Goal: Task Accomplishment & Management: Use online tool/utility

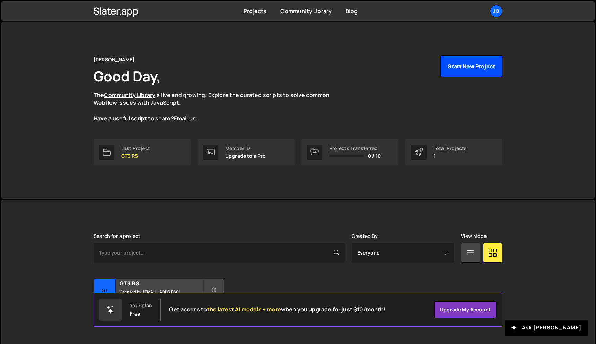
click at [470, 71] on button "Start New Project" at bounding box center [471, 65] width 62 height 21
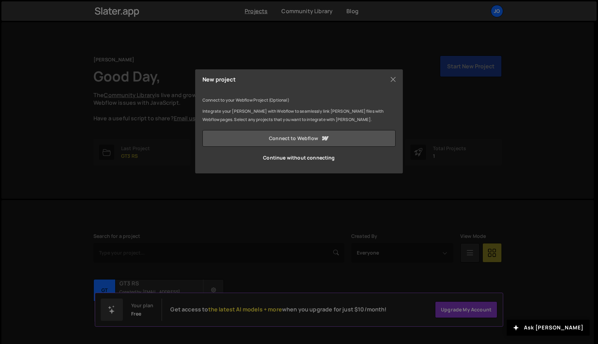
click at [332, 142] on link "Connect to Webflow" at bounding box center [299, 138] width 193 height 17
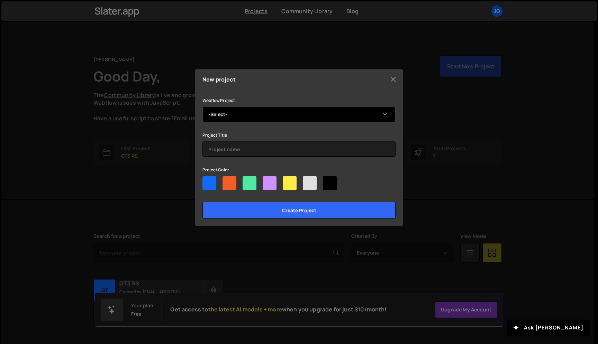
click at [277, 110] on select "-Select- Blokes" at bounding box center [299, 114] width 193 height 15
select select "68dcda4666ede1a63141882c"
click at [203, 107] on select "-Select- Blokes" at bounding box center [299, 114] width 193 height 15
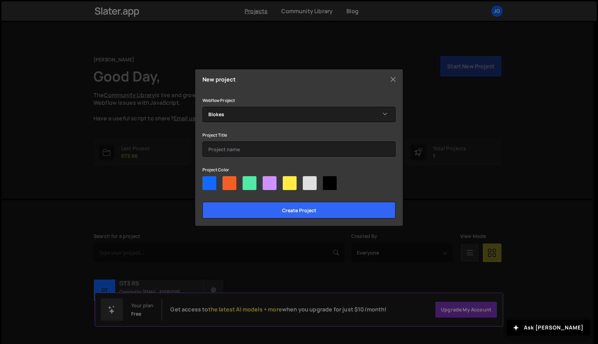
click at [205, 182] on div at bounding box center [210, 183] width 14 height 14
click at [205, 180] on input"] "radio" at bounding box center [205, 178] width 5 height 5
radio input"] "true"
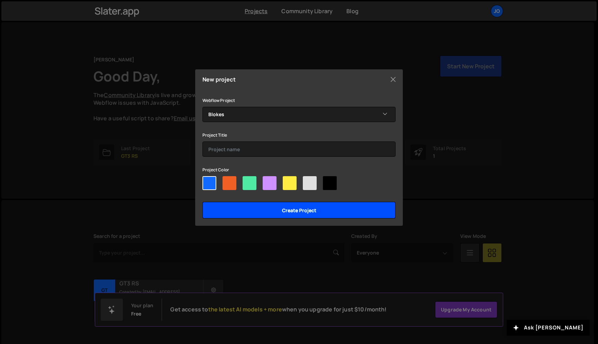
click at [326, 216] on input "Create project" at bounding box center [299, 210] width 193 height 17
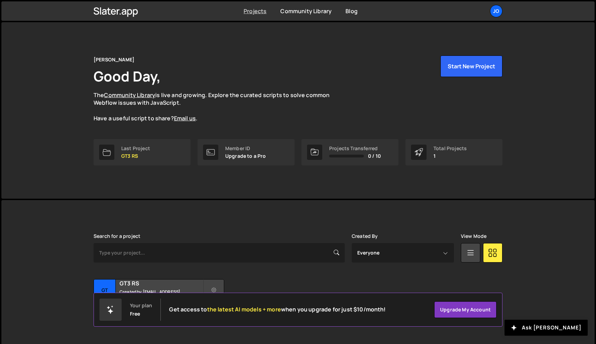
click at [261, 13] on link "Projects" at bounding box center [254, 11] width 23 height 8
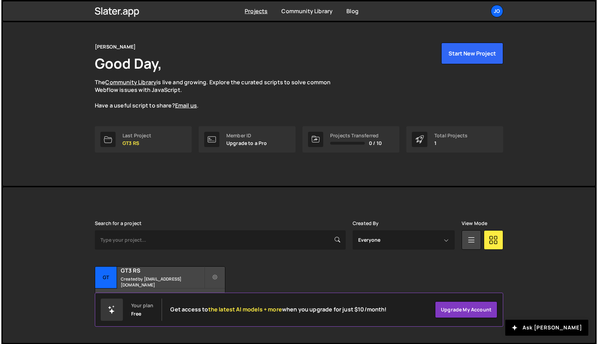
scroll to position [13, 0]
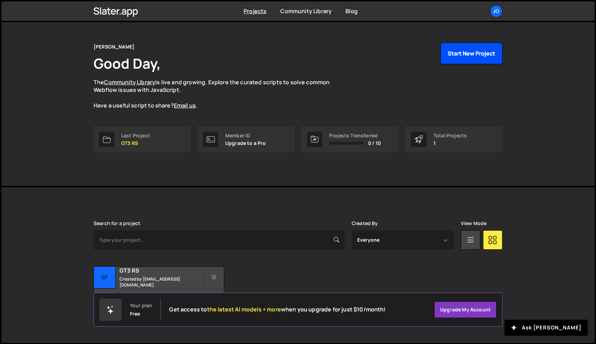
click at [468, 47] on button "Start New Project" at bounding box center [471, 53] width 62 height 21
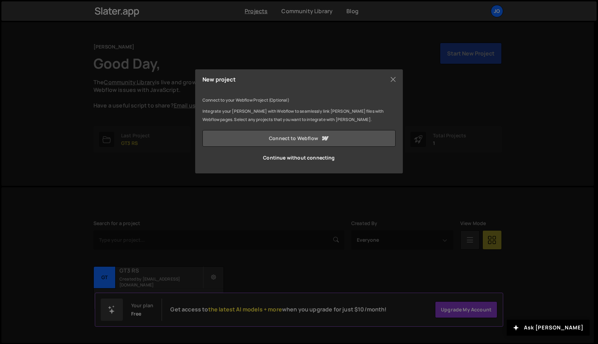
click at [355, 132] on link "Connect to Webflow" at bounding box center [299, 138] width 193 height 17
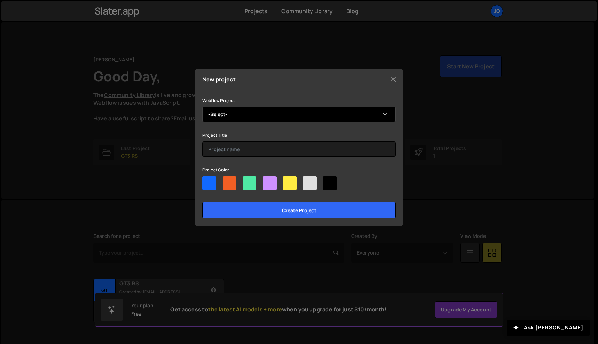
click at [286, 112] on select "-Select- Blokes" at bounding box center [299, 114] width 193 height 15
click at [232, 113] on select "-Select- Blokes" at bounding box center [299, 114] width 193 height 15
select select "68dcda4666ede1a63141882c"
click at [203, 107] on select "-Select- Blokes" at bounding box center [299, 114] width 193 height 15
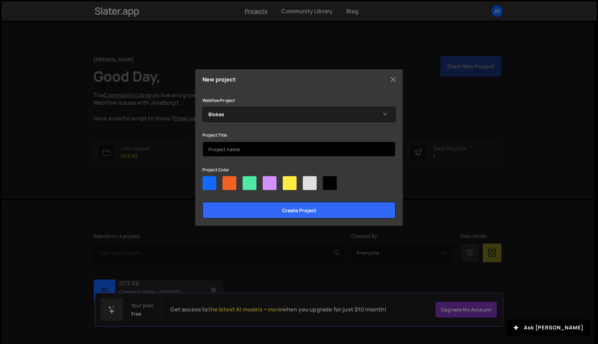
click at [231, 150] on input "text" at bounding box center [299, 148] width 193 height 15
type input "Blokes IT"
click at [215, 179] on div at bounding box center [210, 183] width 14 height 14
click at [207, 179] on input"] "radio" at bounding box center [205, 178] width 5 height 5
radio input"] "true"
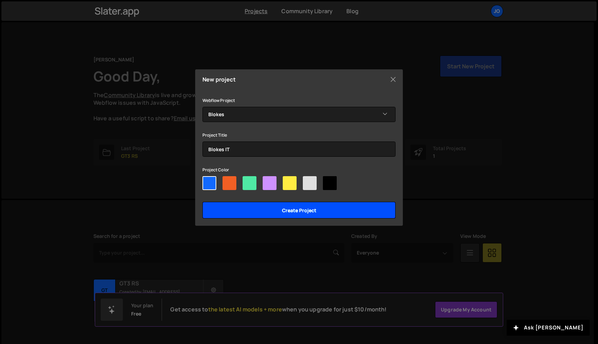
click at [248, 212] on input "Create project" at bounding box center [299, 210] width 193 height 17
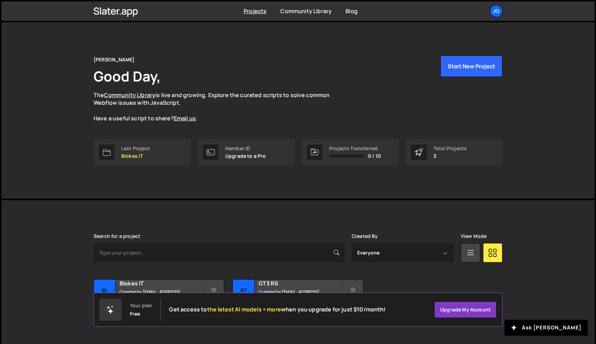
scroll to position [13, 0]
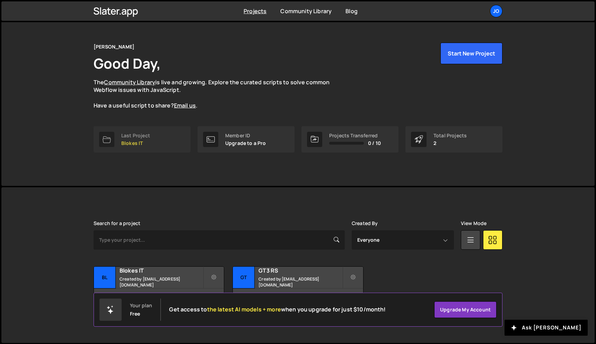
click at [153, 145] on link "Last Project Blokes IT" at bounding box center [142, 139] width 97 height 26
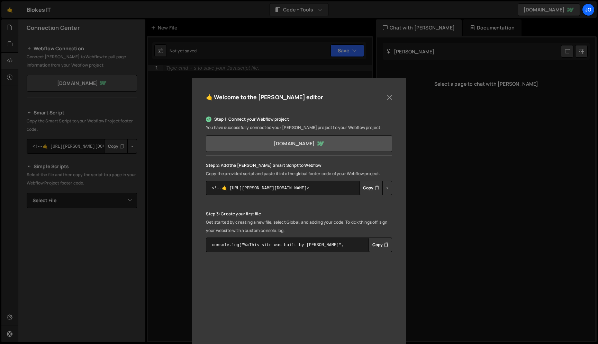
scroll to position [51, 0]
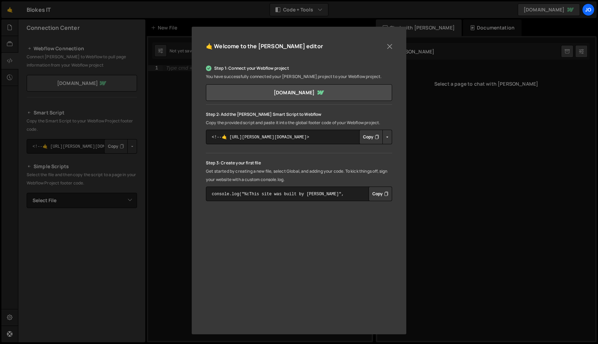
click at [364, 135] on button "Copy" at bounding box center [371, 137] width 24 height 15
click at [389, 140] on button "Button group with nested dropdown" at bounding box center [388, 137] width 10 height 15
click at [329, 149] on div "Step 1: Connect your Webflow project You have successfully connected your [PERS…" at bounding box center [299, 132] width 186 height 137
click at [311, 135] on textarea "<!--🤙 [URL][PERSON_NAME][DOMAIN_NAME]> <script>document.addEventListener("DOMCo…" at bounding box center [299, 137] width 186 height 15
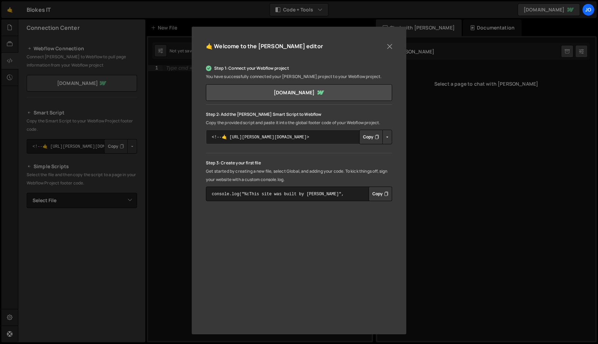
click at [311, 135] on textarea "<!--🤙 [URL][PERSON_NAME][DOMAIN_NAME]> <script>document.addEventListener("DOMCo…" at bounding box center [299, 137] width 186 height 15
click at [391, 44] on button "Close" at bounding box center [390, 46] width 10 height 10
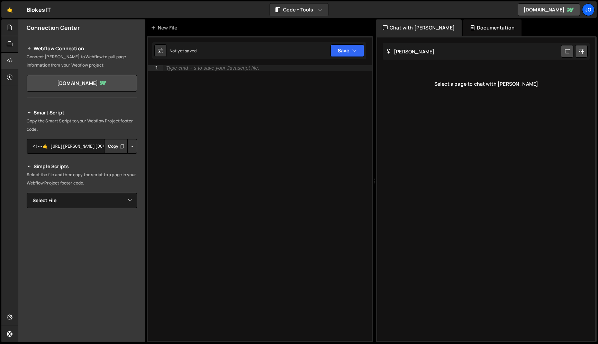
click at [306, 118] on div "Type cmd + s to save your Javascript file." at bounding box center [267, 208] width 209 height 287
click at [164, 27] on div "New File" at bounding box center [165, 27] width 29 height 7
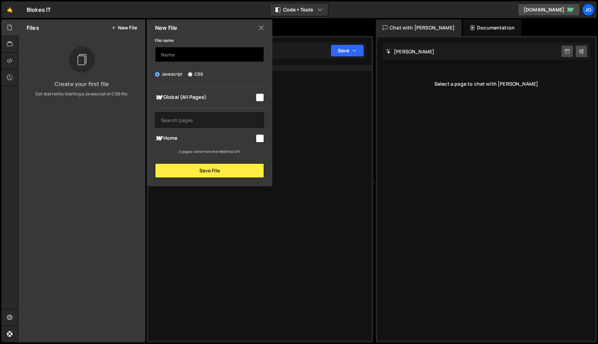
click at [181, 60] on input "text" at bounding box center [209, 54] width 109 height 15
click at [263, 96] on input "checkbox" at bounding box center [260, 97] width 8 height 8
checkbox input "true"
click at [232, 53] on input "text" at bounding box center [209, 54] width 109 height 15
type input "nav"
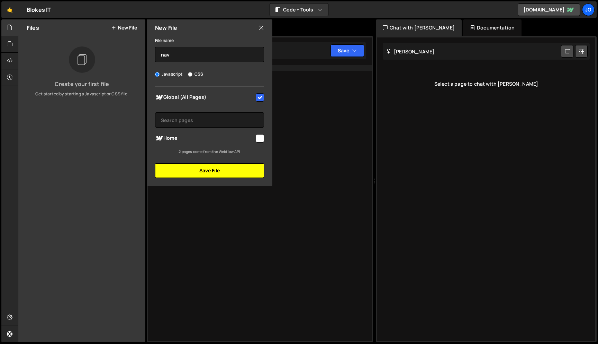
click at [223, 171] on button "Save File" at bounding box center [209, 170] width 109 height 15
